Goal: Task Accomplishment & Management: Complete application form

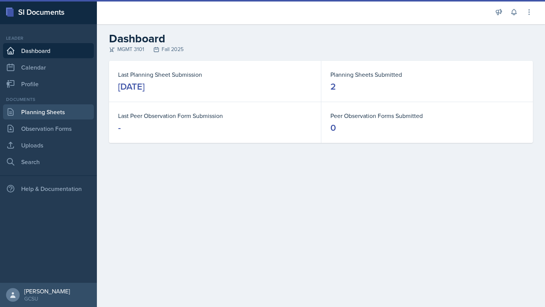
click at [51, 111] on link "Planning Sheets" at bounding box center [48, 111] width 91 height 15
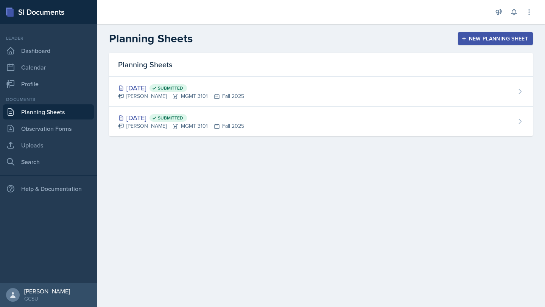
click at [472, 41] on div "New Planning Sheet" at bounding box center [495, 39] width 65 height 6
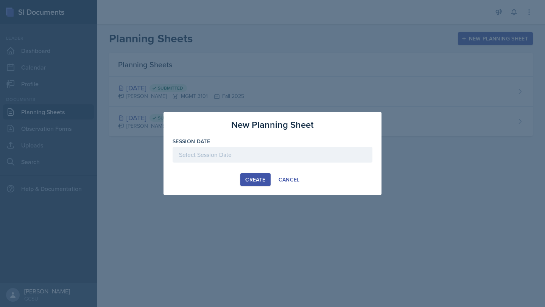
click at [204, 161] on div at bounding box center [273, 155] width 200 height 16
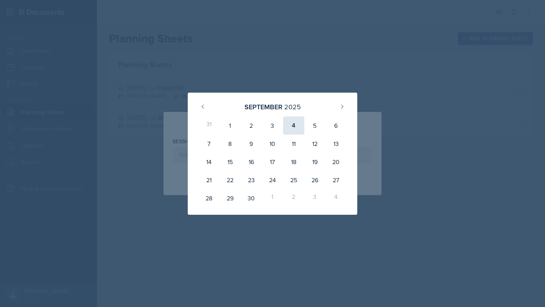
click at [293, 126] on div "4" at bounding box center [293, 126] width 21 height 18
type input "[DATE]"
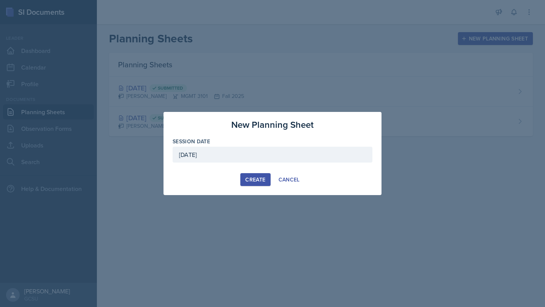
click at [253, 175] on button "Create" at bounding box center [255, 179] width 30 height 13
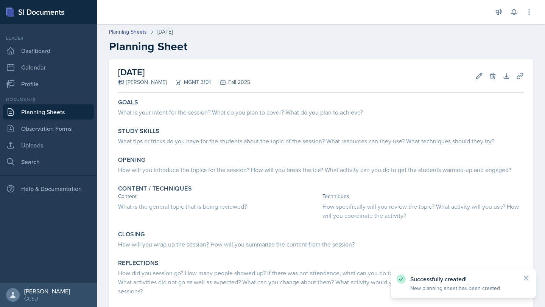
scroll to position [14, 0]
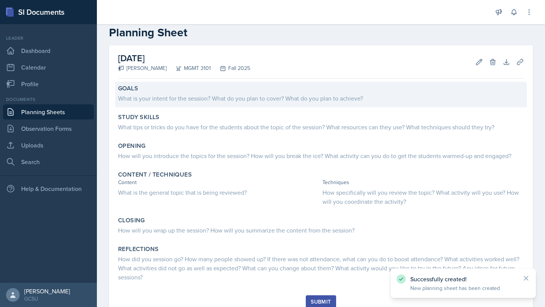
click at [185, 93] on div "What is your intent for the session? What do you plan to cover? What do you pla…" at bounding box center [321, 97] width 406 height 11
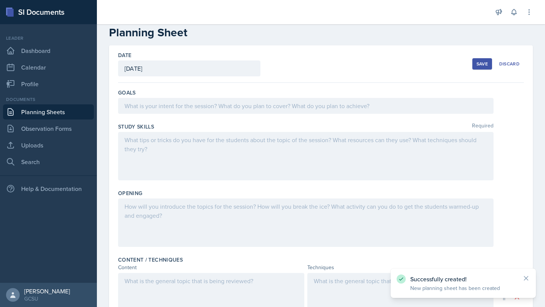
click at [183, 101] on div at bounding box center [305, 106] width 375 height 16
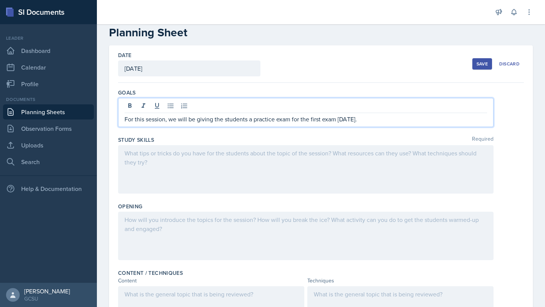
click at [183, 161] on div at bounding box center [305, 169] width 375 height 48
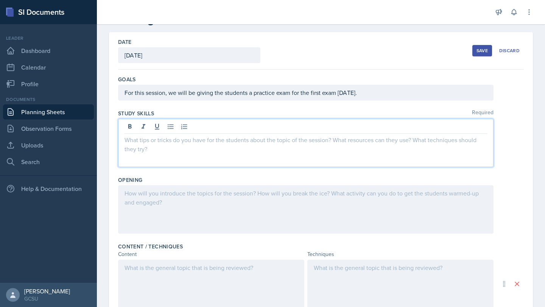
scroll to position [35, 0]
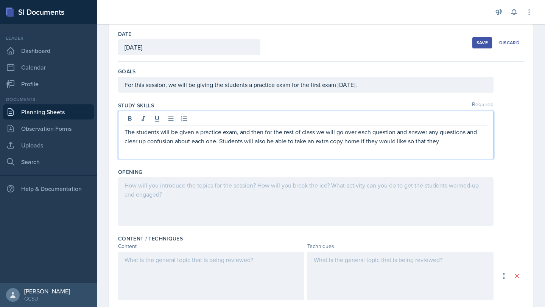
drag, startPoint x: 218, startPoint y: 138, endPoint x: 475, endPoint y: 143, distance: 256.9
click at [475, 143] on p "The students will be given a practice exam, and then for the rest of class we w…" at bounding box center [305, 136] width 362 height 18
drag, startPoint x: 458, startPoint y: 141, endPoint x: 220, endPoint y: 139, distance: 238.3
click at [220, 139] on p "The students will be given a practice exam, and then for the rest of class we w…" at bounding box center [305, 136] width 362 height 18
click at [218, 191] on div at bounding box center [305, 201] width 375 height 48
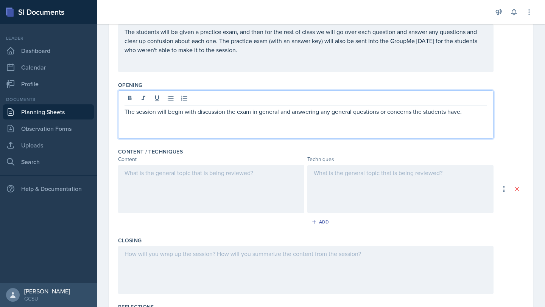
scroll to position [123, 0]
click at [227, 112] on p "The session will begin with discussion the exam in general and answering any ge…" at bounding box center [305, 111] width 362 height 9
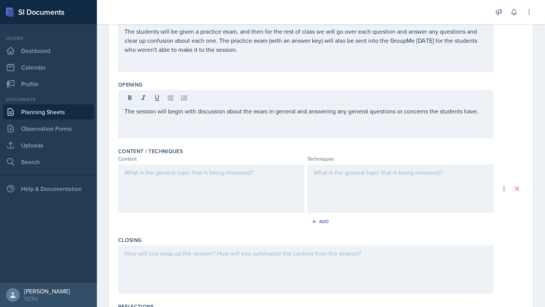
click at [216, 188] on div at bounding box center [211, 189] width 186 height 48
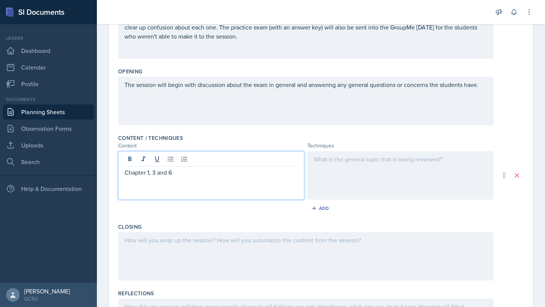
click at [160, 175] on p "Chapter 1, 3 and 6" at bounding box center [210, 172] width 173 height 9
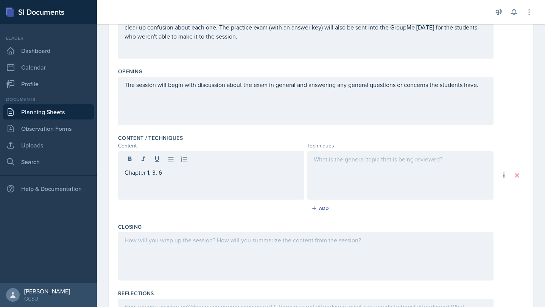
click at [175, 178] on div "Chapter 1, 3, 6" at bounding box center [211, 175] width 186 height 48
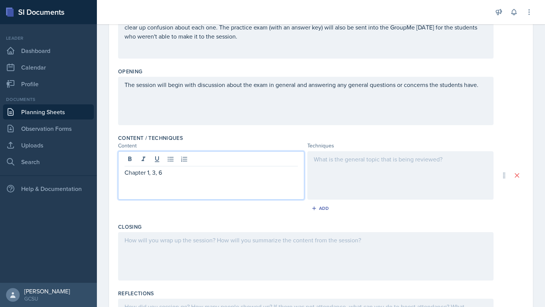
click at [179, 176] on p "Chapter 1, 3, 6" at bounding box center [210, 172] width 173 height 9
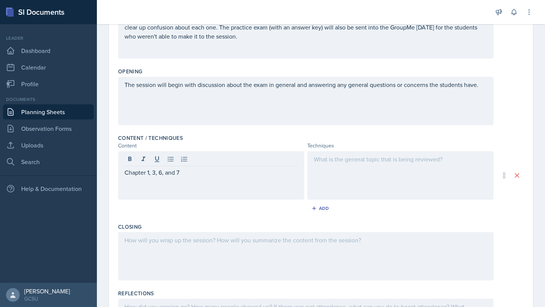
click at [427, 164] on div at bounding box center [400, 175] width 186 height 48
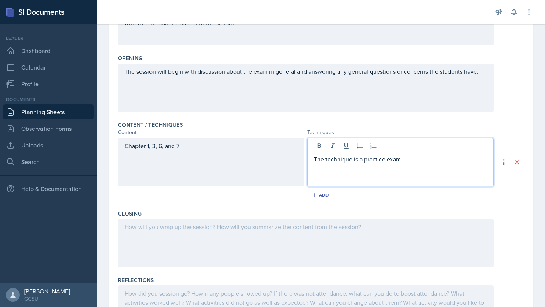
scroll to position [206, 0]
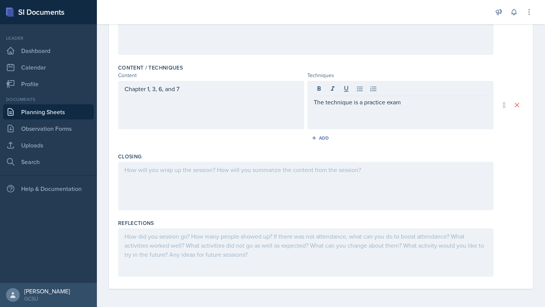
click at [274, 190] on div at bounding box center [305, 186] width 375 height 48
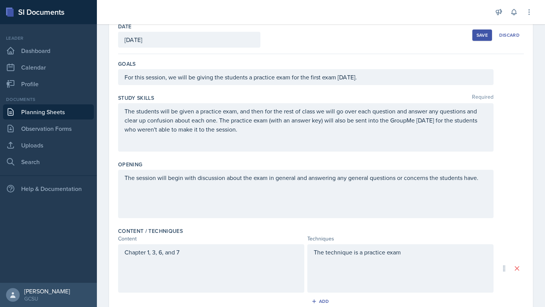
scroll to position [0, 0]
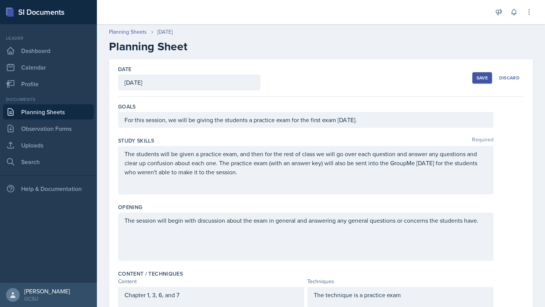
click at [482, 82] on button "Save" at bounding box center [482, 77] width 20 height 11
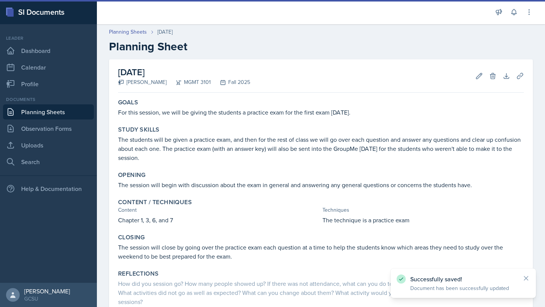
scroll to position [53, 0]
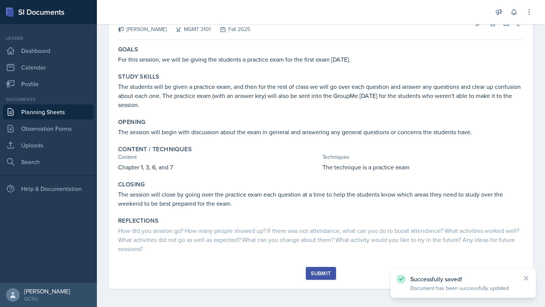
click at [318, 279] on button "Submit" at bounding box center [321, 273] width 30 height 13
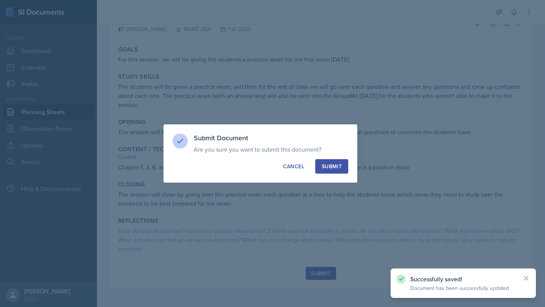
click at [329, 165] on div "Submit" at bounding box center [332, 167] width 20 height 8
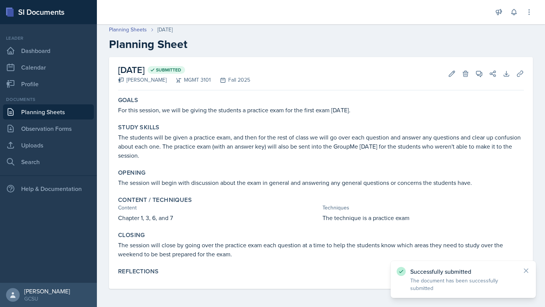
scroll to position [0, 0]
